Goal: Information Seeking & Learning: Understand process/instructions

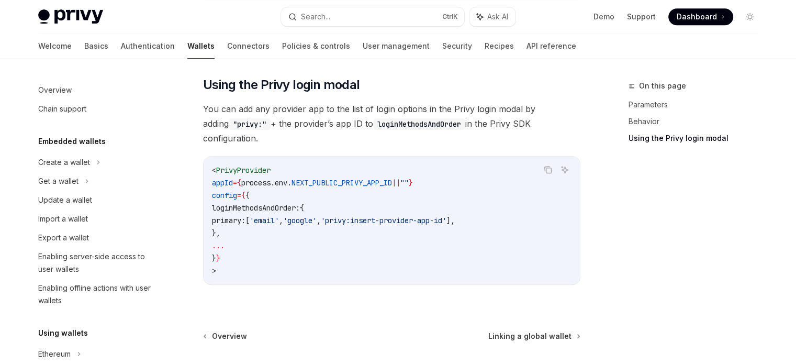
scroll to position [673, 0]
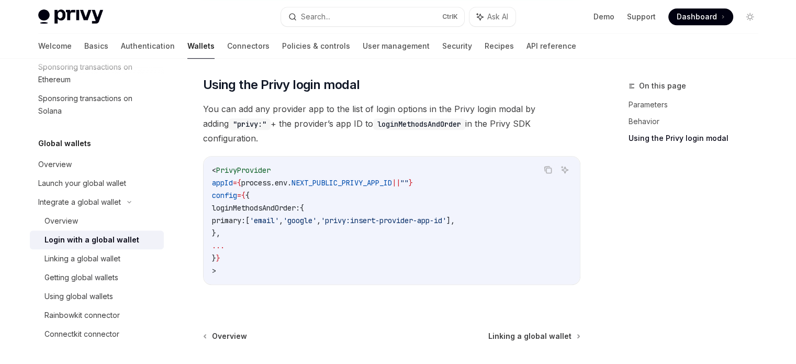
drag, startPoint x: 311, startPoint y: 253, endPoint x: 222, endPoint y: 149, distance: 137.1
click at [216, 157] on div "< PrivyProvider appId = { process . env . NEXT_PUBLIC_PRIVY_APP_ID || "" } conf…" at bounding box center [392, 221] width 376 height 128
click at [191, 85] on icon "Navigate to header" at bounding box center [188, 85] width 7 height 6
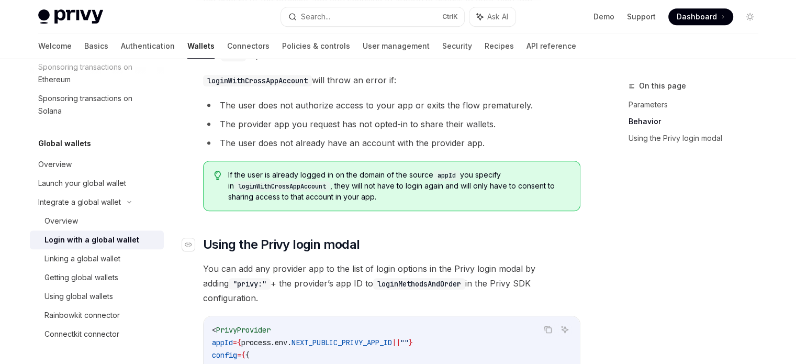
scroll to position [516, 0]
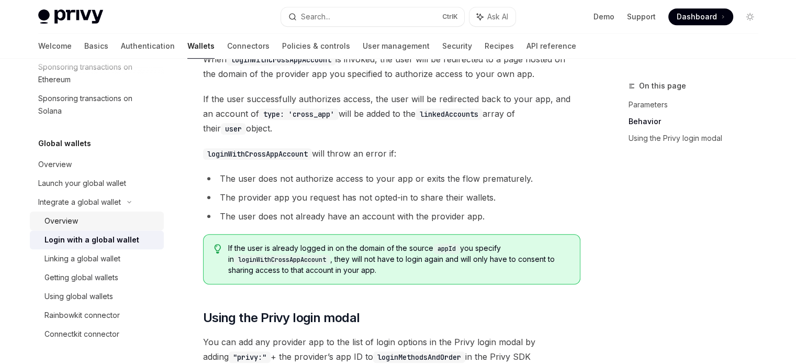
click at [68, 219] on div "Overview" at bounding box center [62, 221] width 34 height 13
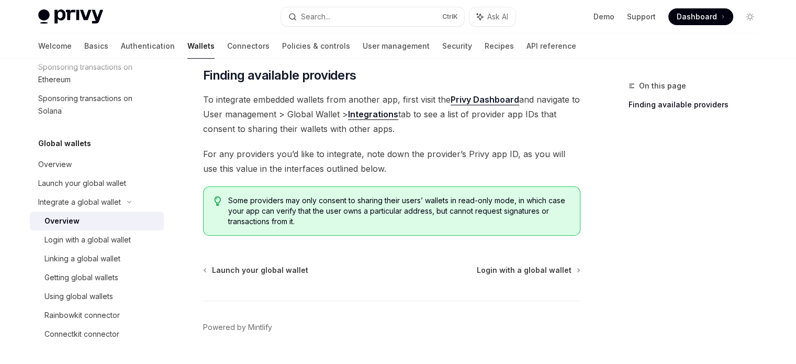
scroll to position [211, 0]
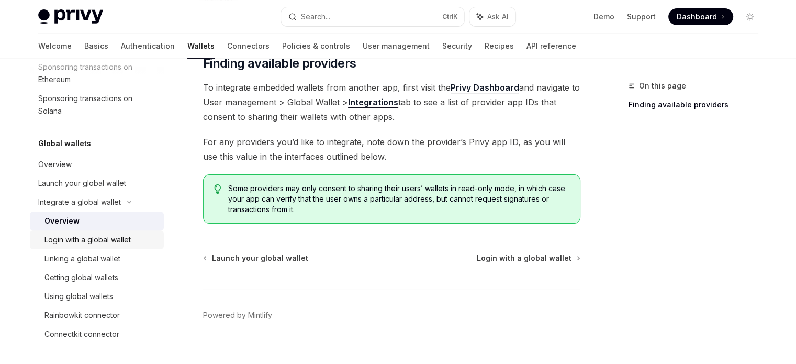
click at [91, 239] on div "Login with a global wallet" at bounding box center [88, 240] width 86 height 13
type textarea "*"
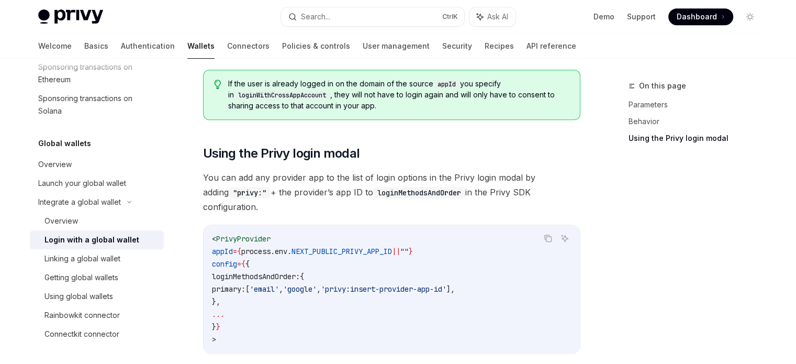
scroll to position [830, 0]
